Goal: Task Accomplishment & Management: Use online tool/utility

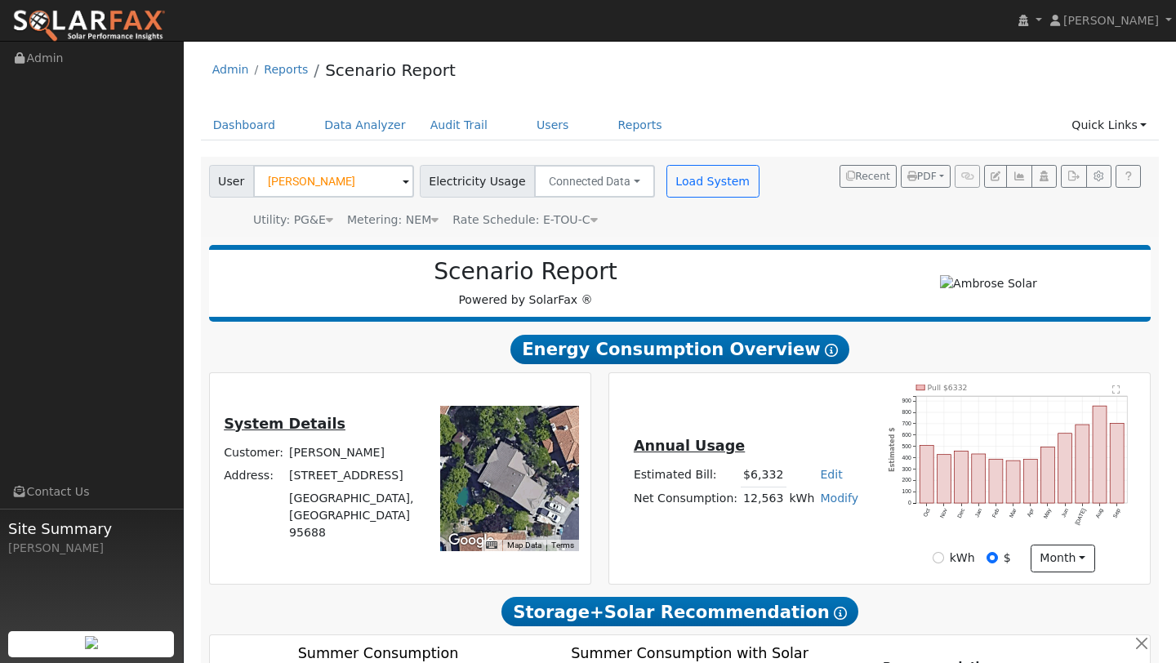
scroll to position [1073, 0]
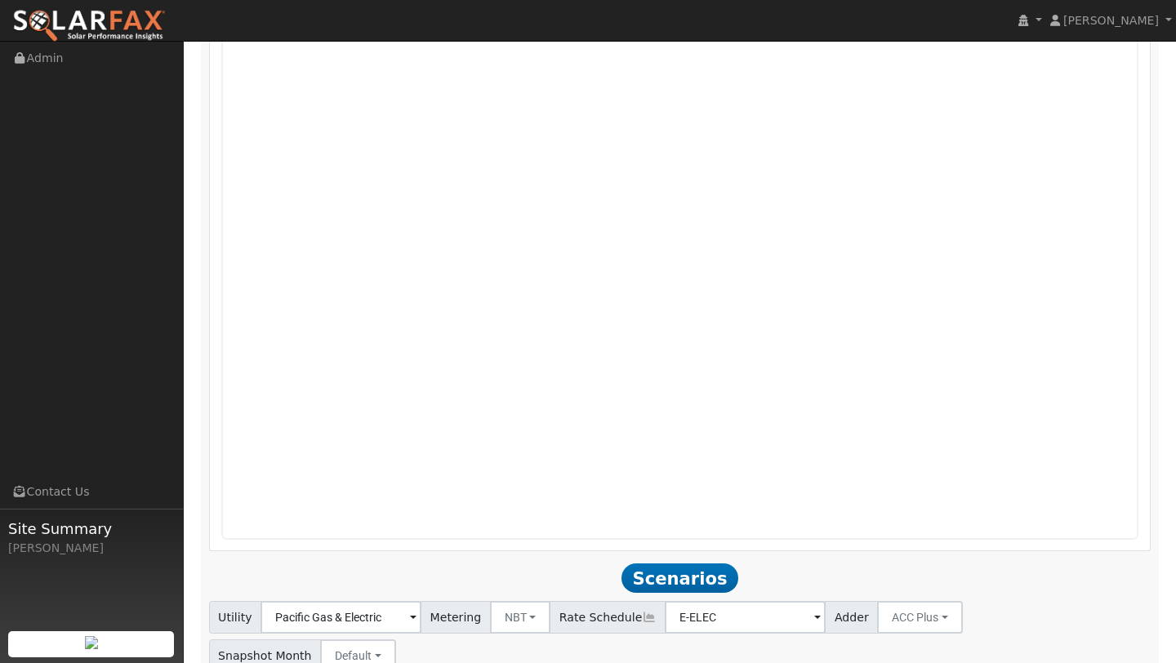
click at [131, 40] on img at bounding box center [88, 26] width 153 height 34
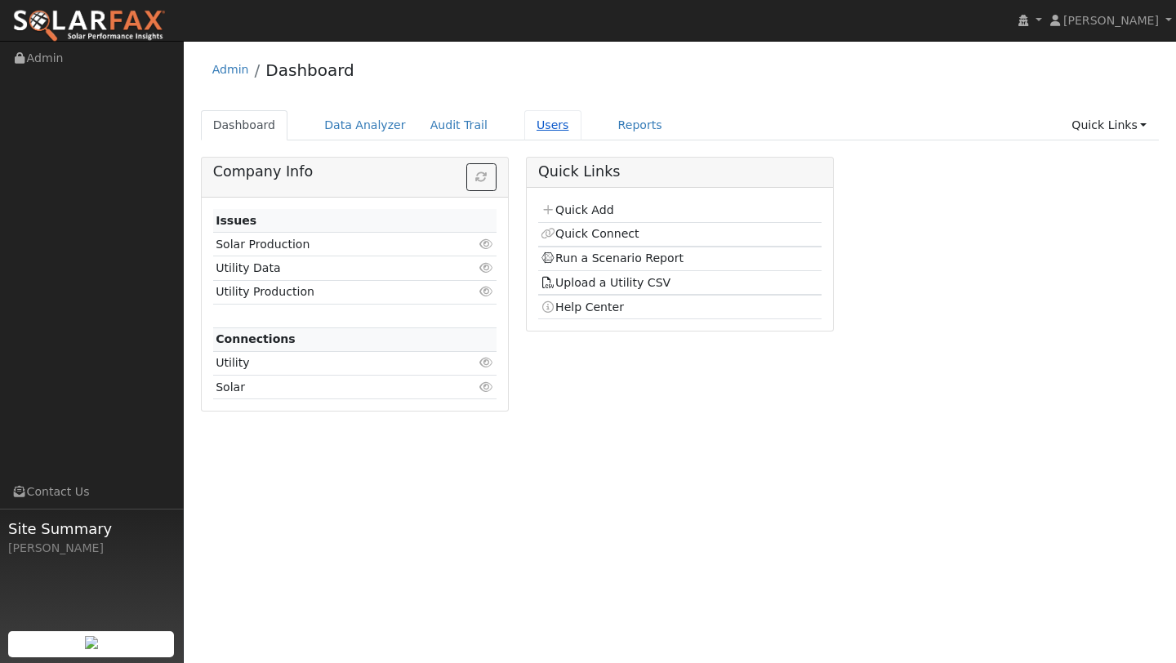
click at [524, 122] on link "Users" at bounding box center [552, 125] width 57 height 30
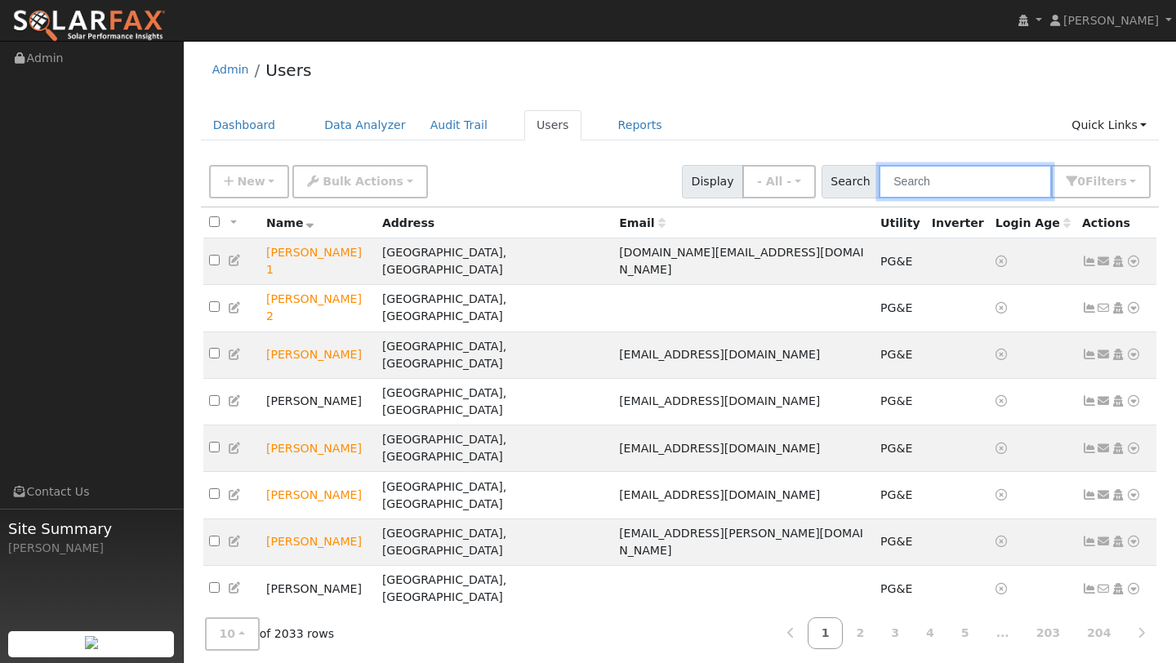
click at [908, 177] on input "text" at bounding box center [965, 181] width 173 height 33
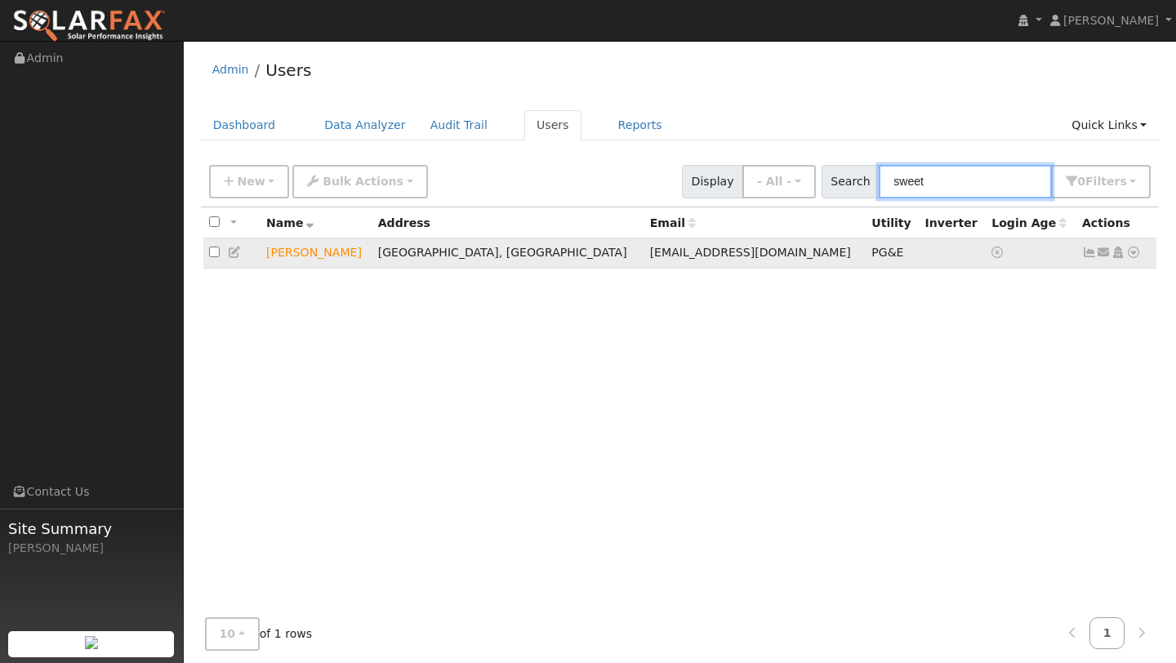
type input "sweet"
click at [1132, 251] on icon at bounding box center [1133, 252] width 15 height 11
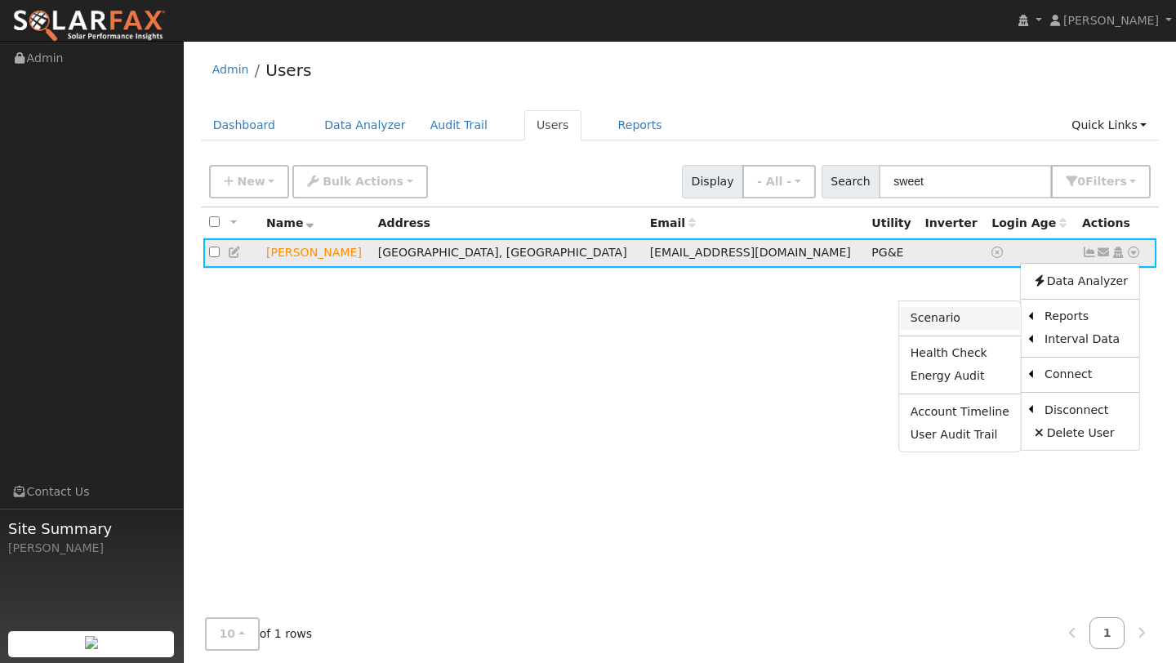
click at [994, 318] on link "Scenario" at bounding box center [960, 318] width 122 height 23
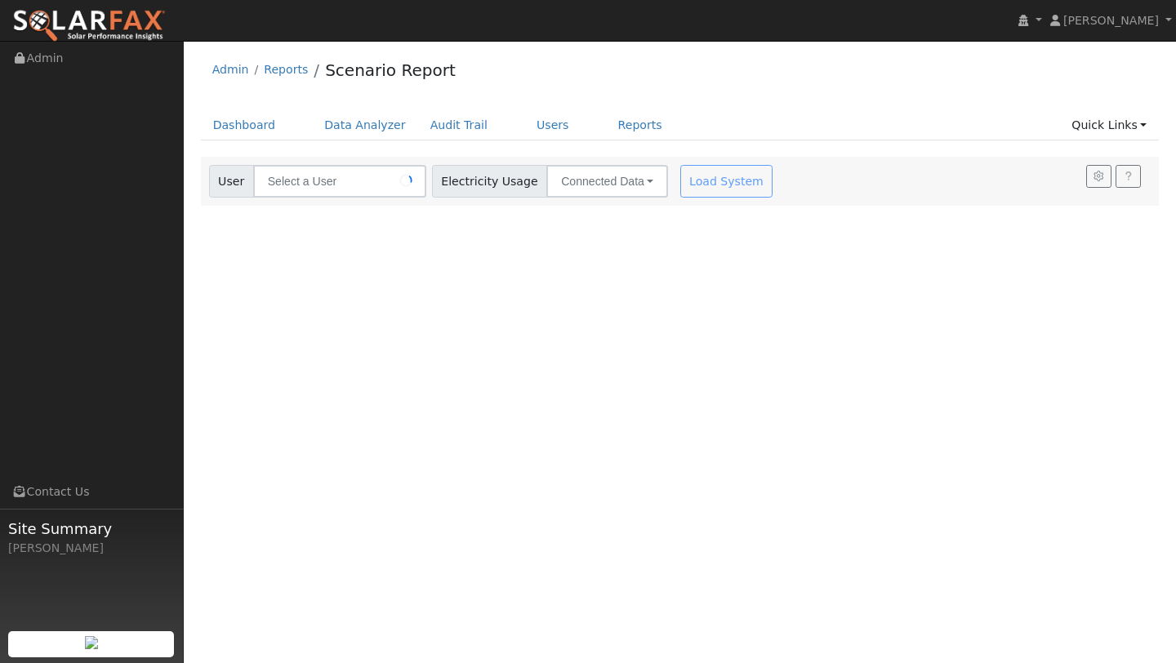
type input "James Sweet"
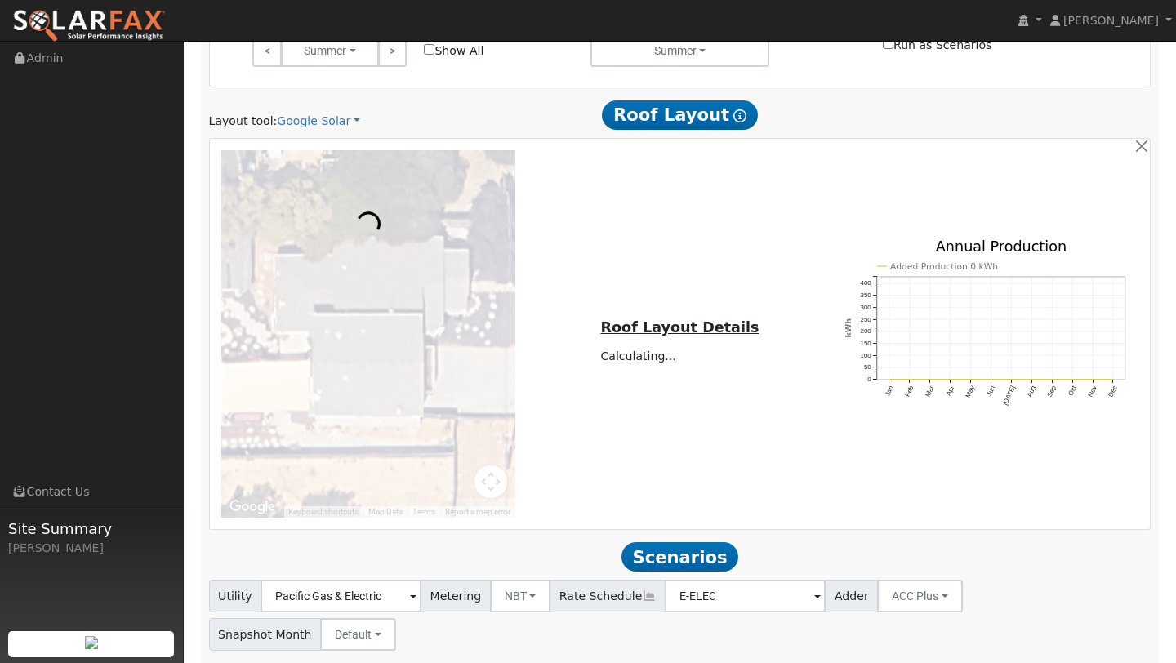
scroll to position [866, 0]
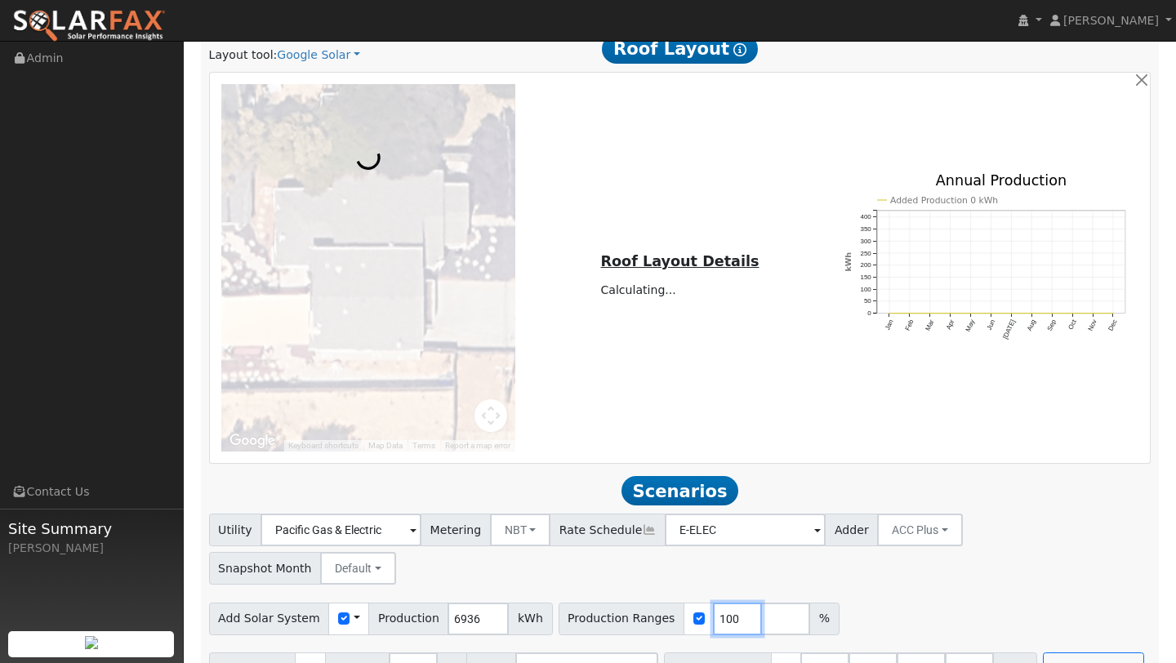
click at [717, 603] on input "100" at bounding box center [737, 619] width 49 height 33
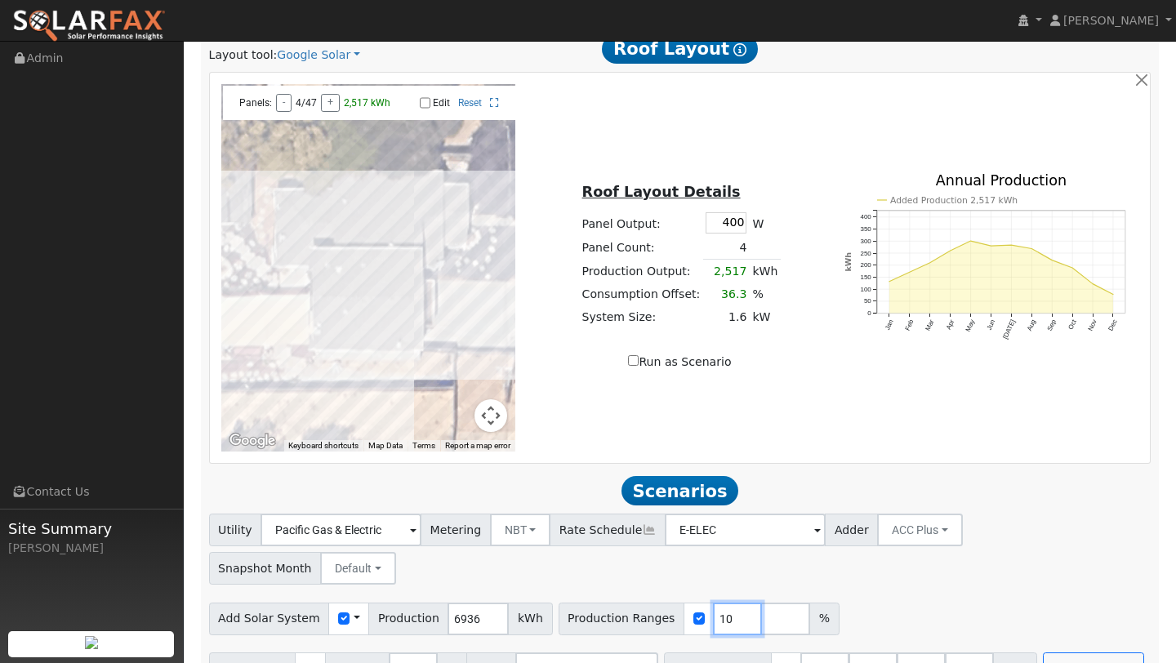
type input "1"
type input "77"
click at [913, 652] on input "40.5" at bounding box center [920, 668] width 49 height 33
type input "4"
click at [896, 652] on input "number" at bounding box center [920, 668] width 49 height 33
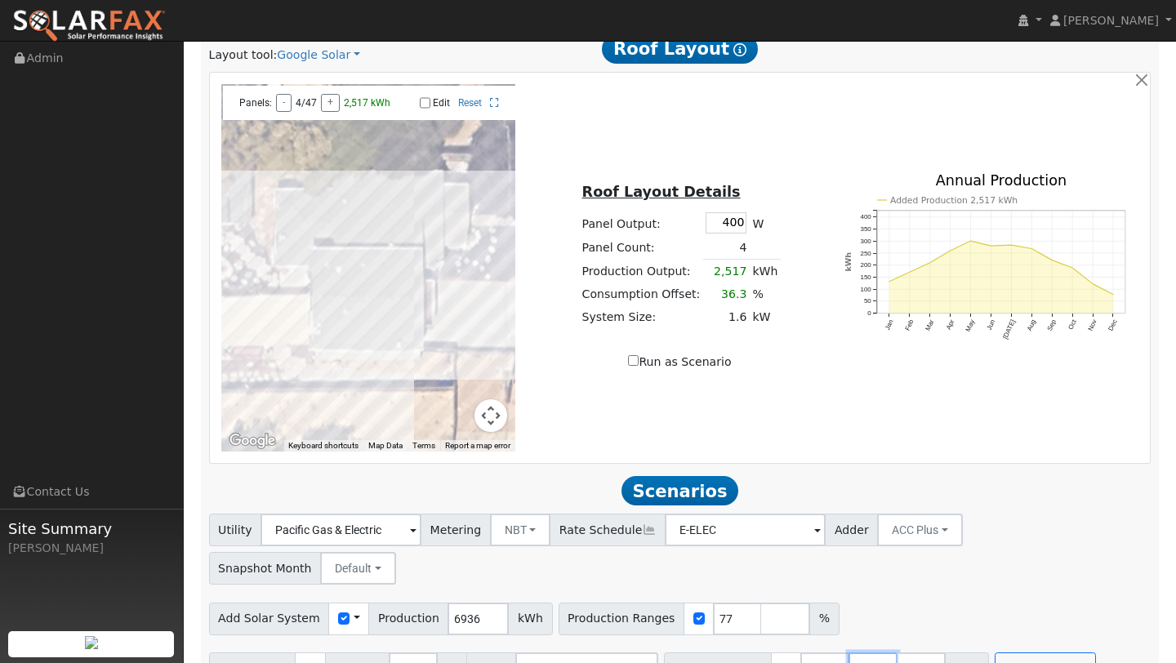
click at [856, 652] on input "27" at bounding box center [872, 668] width 49 height 33
type input "2"
click at [799, 648] on div "Scenario Report Powered by SolarFax ® Energy Consumption Overview Show Help Thi…" at bounding box center [680, 31] width 959 height 1322
click at [812, 652] on input "13.5" at bounding box center [824, 668] width 49 height 33
type input "1"
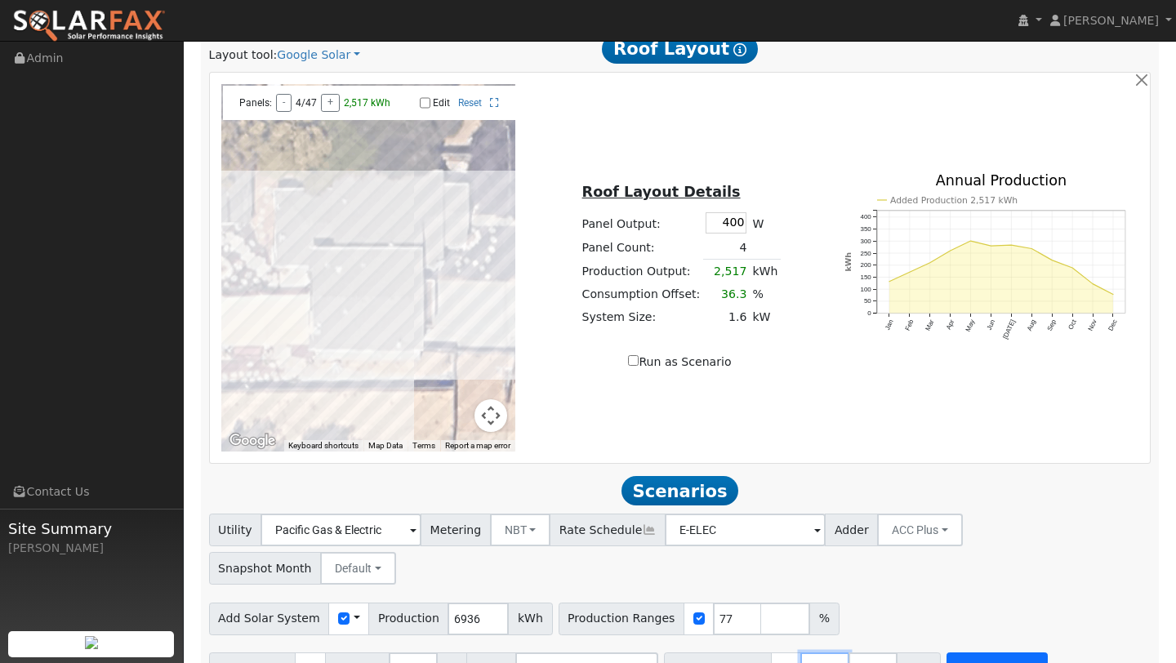
type input "8"
click at [965, 652] on button "Run Scenarios" at bounding box center [996, 668] width 100 height 33
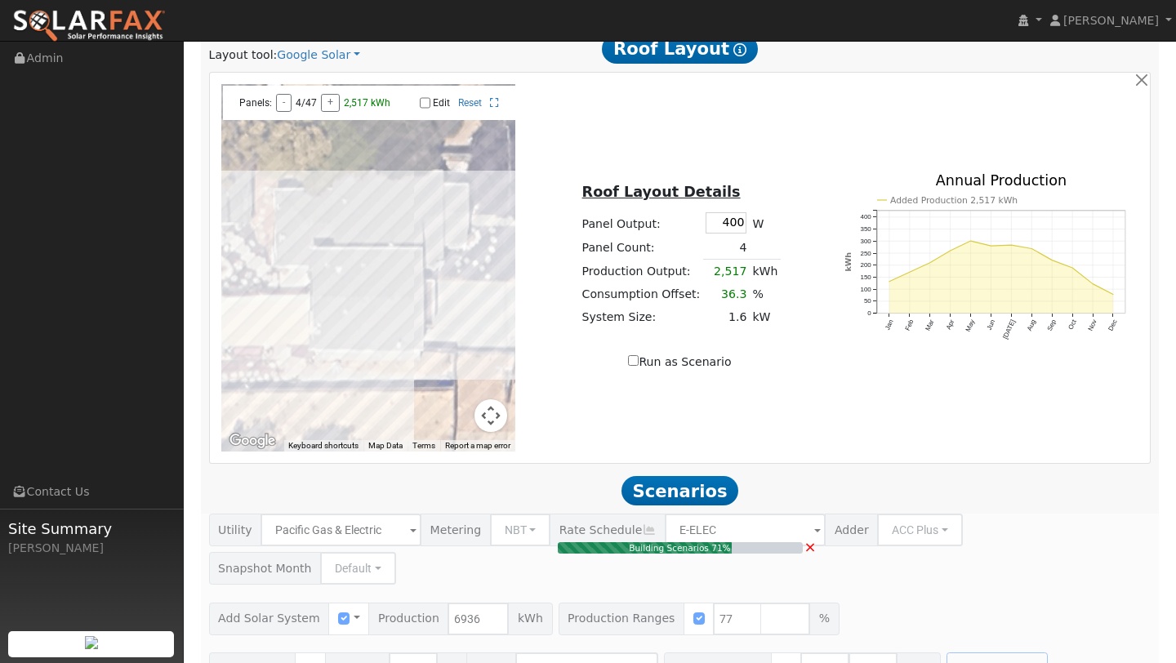
type input "3.6"
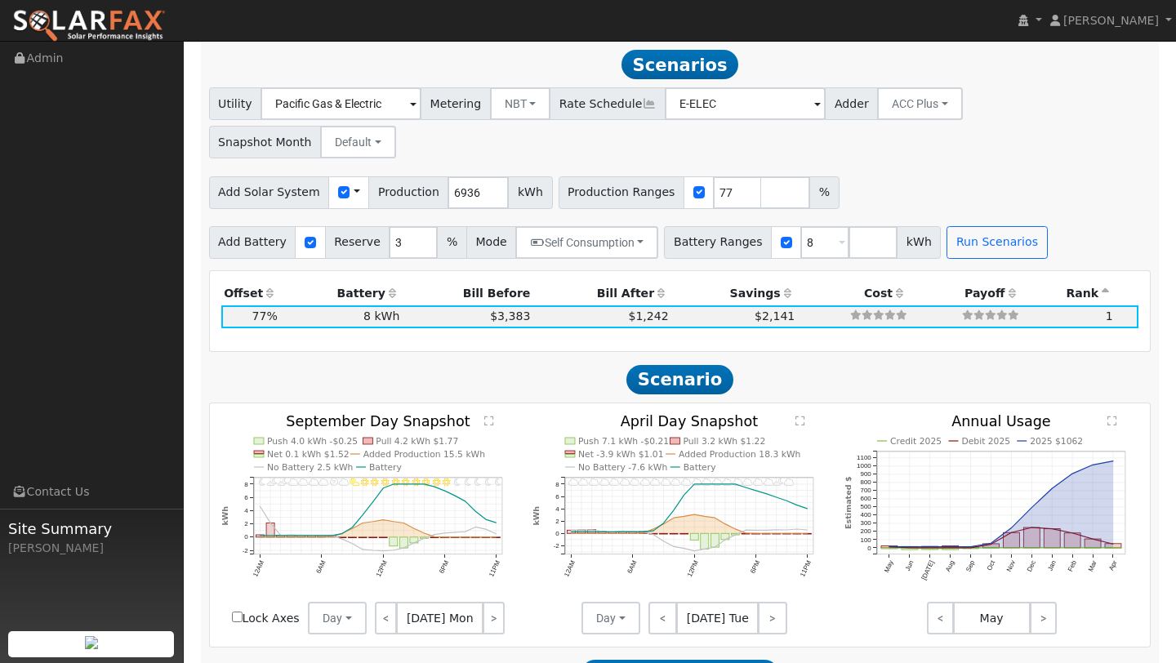
scroll to position [1293, 0]
